Goal: Find specific page/section: Find specific page/section

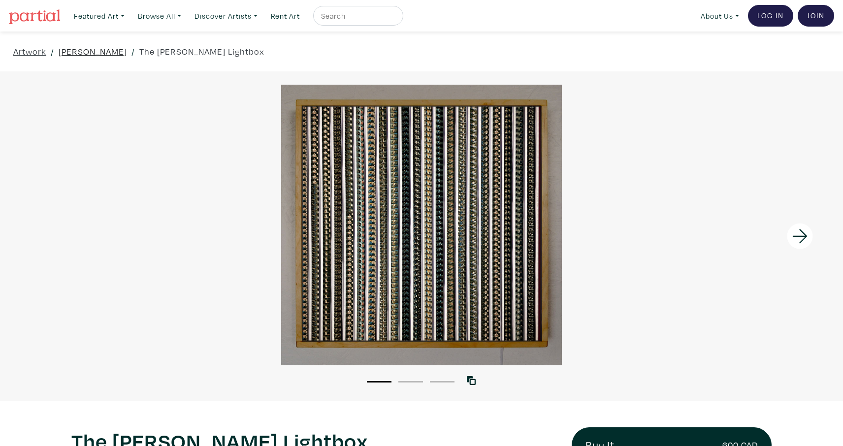
click at [86, 53] on link "[PERSON_NAME]" at bounding box center [93, 51] width 68 height 13
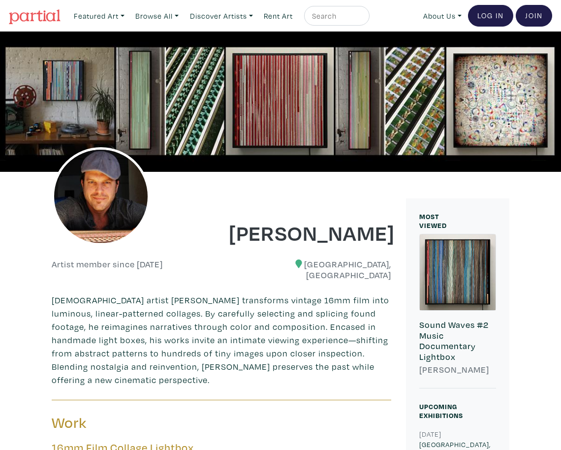
click at [347, 16] on input "text" at bounding box center [335, 16] width 49 height 12
